Goal: Task Accomplishment & Management: Manage account settings

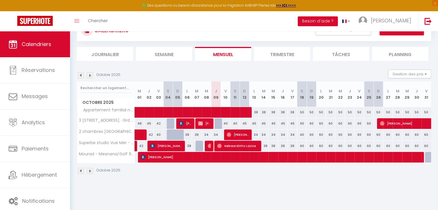
scroll to position [24, 0]
click at [83, 74] on img at bounding box center [81, 75] width 6 height 6
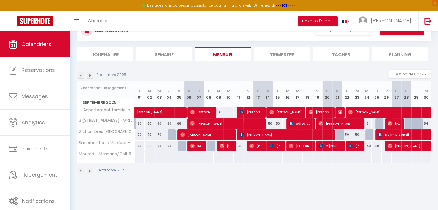
click at [89, 75] on img at bounding box center [90, 75] width 6 height 6
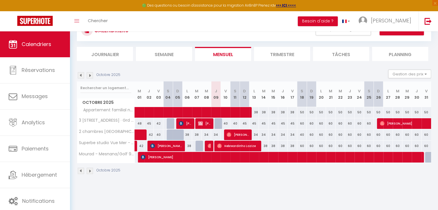
click at [87, 77] on img at bounding box center [90, 75] width 6 height 6
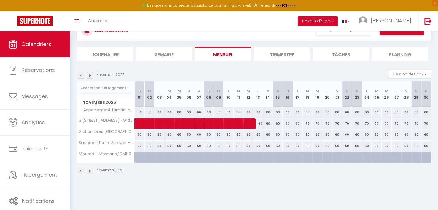
click at [82, 77] on img at bounding box center [81, 75] width 6 height 6
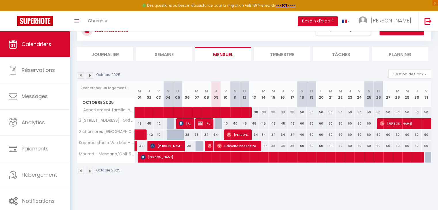
click at [226, 122] on div "40" at bounding box center [226, 123] width 10 height 11
select select "1"
type input "Ven 10 Octobre 2025"
type input "[DATE]"
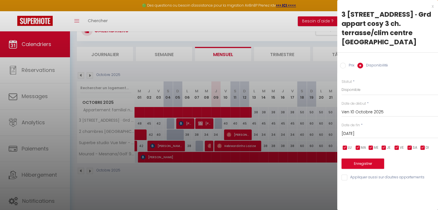
click at [264, 115] on div at bounding box center [219, 105] width 438 height 210
select select
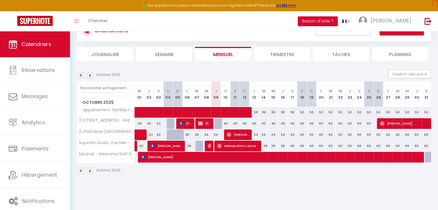
click at [271, 121] on div "45" at bounding box center [274, 123] width 10 height 11
select select "1"
type input "Mer 15 Octobre 2025"
type input "Jeu 16 Octobre 2025"
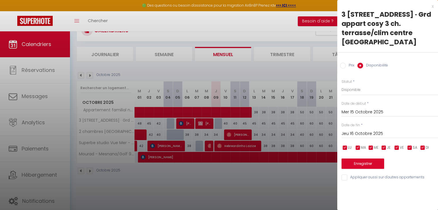
click at [348, 66] on label "Prix" at bounding box center [350, 66] width 9 height 6
click at [346, 66] on input "Prix" at bounding box center [343, 66] width 6 height 6
radio input "true"
radio input "false"
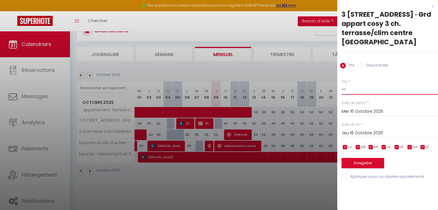
click at [367, 90] on input "45" at bounding box center [390, 89] width 97 height 10
type input "40"
click at [371, 111] on input "Mer 15 Octobre 2025" at bounding box center [390, 111] width 97 height 7
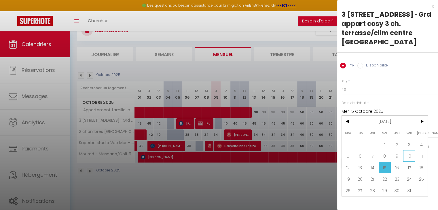
click at [407, 152] on span "10" at bounding box center [409, 156] width 12 height 12
type input "Ven 10 Octobre 2025"
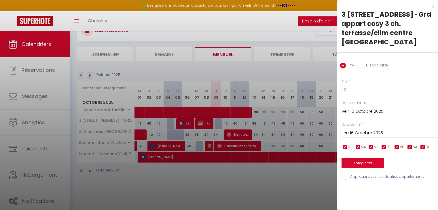
click at [382, 130] on input "Jeu 16 Octobre 2025" at bounding box center [390, 133] width 97 height 7
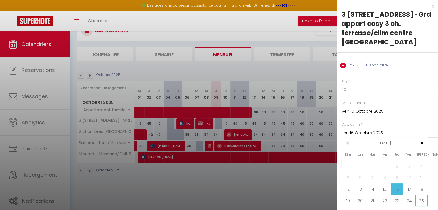
click at [416, 204] on span "25" at bounding box center [422, 201] width 12 height 12
type input "[DATE]"
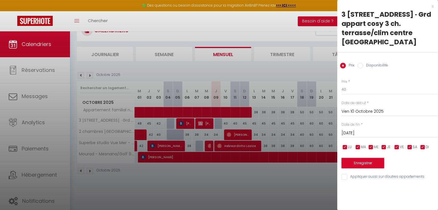
click at [366, 163] on button "Enregistrer" at bounding box center [363, 163] width 43 height 10
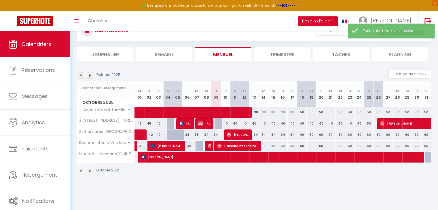
click at [303, 124] on div "40" at bounding box center [302, 123] width 10 height 11
type input "40"
type input "[DATE]"
type input "Dim 19 Octobre 2025"
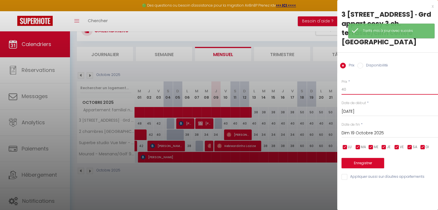
click at [361, 92] on input "40" at bounding box center [390, 89] width 97 height 10
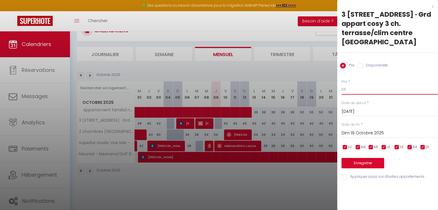
type input "55"
click at [380, 137] on div "[DATE] < [DATE] > Dim Lun Mar Mer Jeu Ven Sam 1 2 3 4 5 6 7 8 9 10 11 12 13 14 …" at bounding box center [390, 133] width 97 height 10
click at [376, 133] on input "Dim 19 Octobre 2025" at bounding box center [390, 133] width 97 height 7
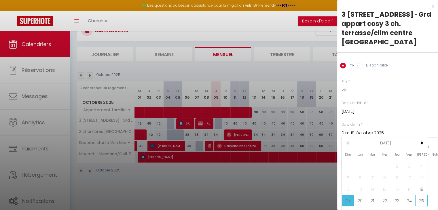
click at [416, 199] on span "25" at bounding box center [422, 201] width 12 height 12
type input "[DATE]"
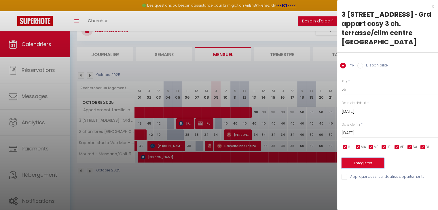
click at [361, 167] on button "Enregistrer" at bounding box center [363, 163] width 43 height 10
